Goal: Use online tool/utility: Use online tool/utility

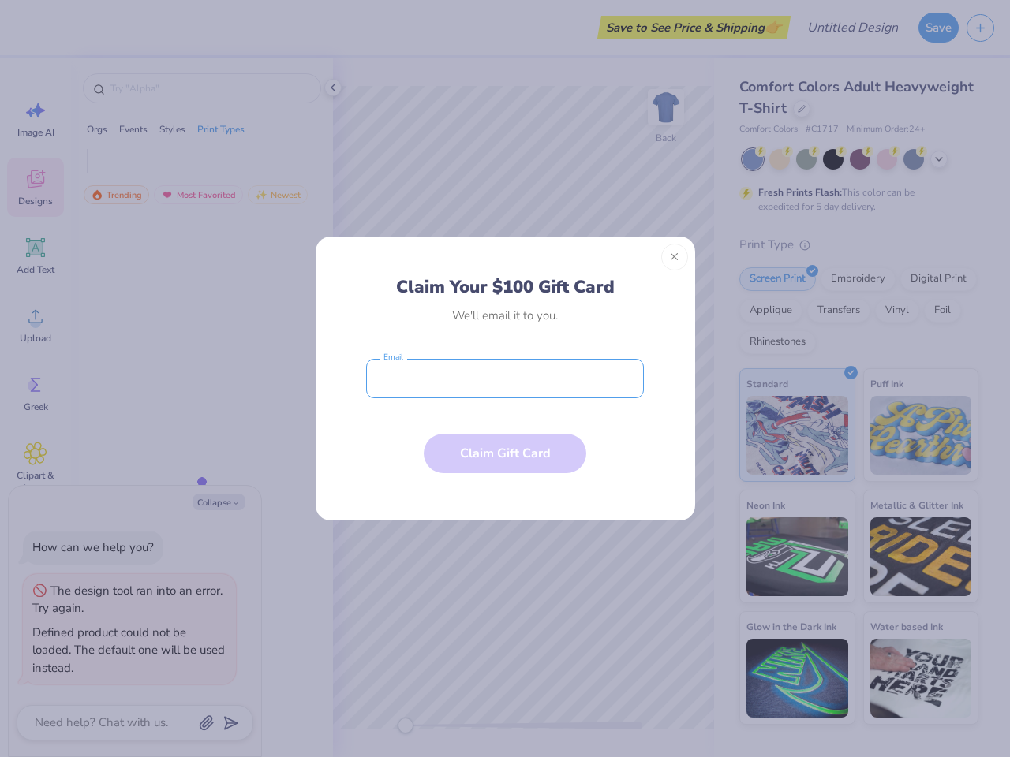
type textarea "x"
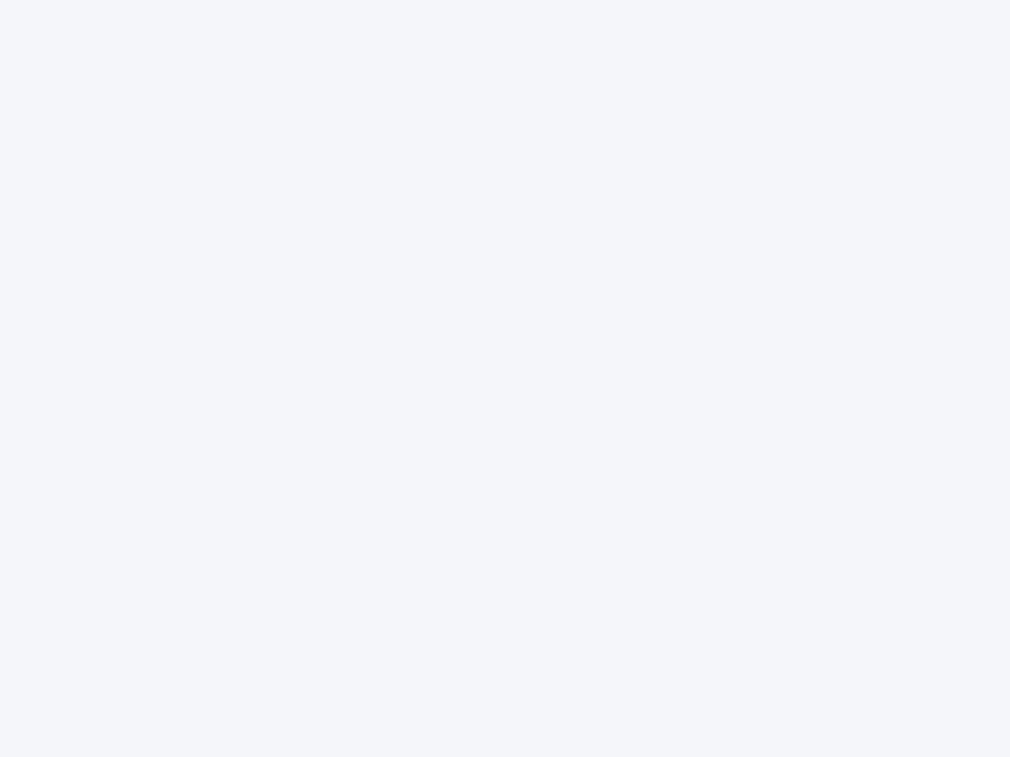
click at [505, 379] on div at bounding box center [505, 378] width 1010 height 757
